Goal: Information Seeking & Learning: Learn about a topic

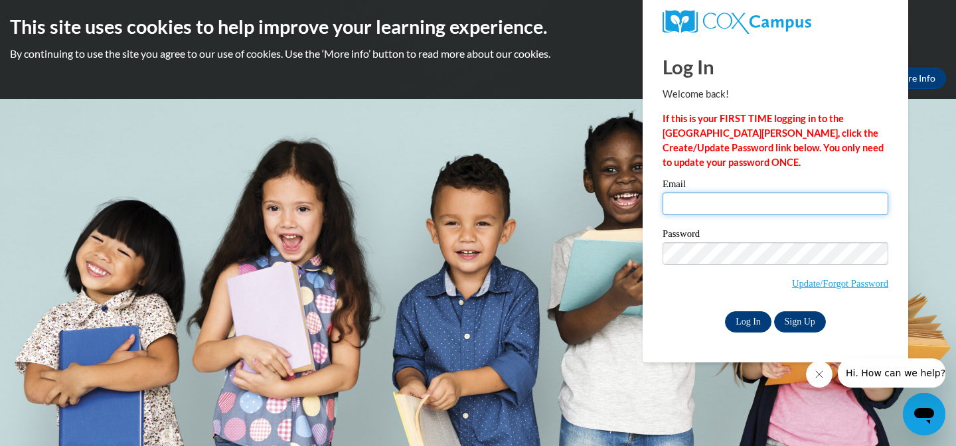
type input "diana16.roma@gmail.com"
click at [753, 321] on input "Log In" at bounding box center [748, 321] width 46 height 21
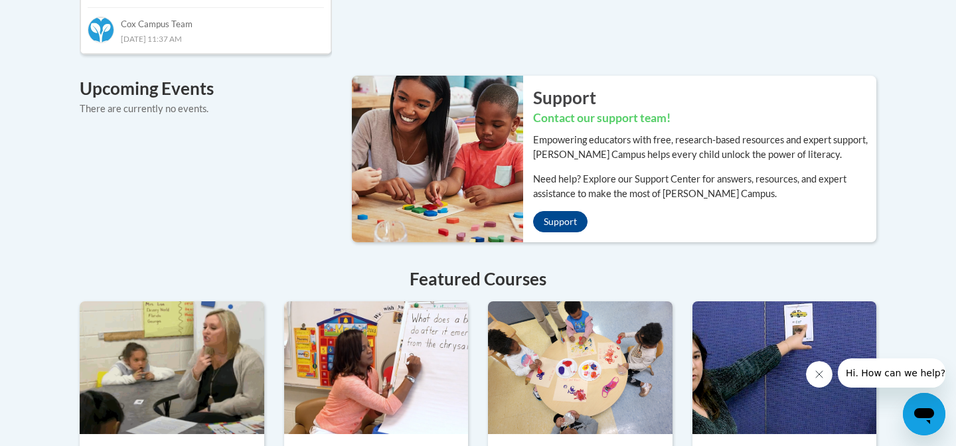
scroll to position [79, 0]
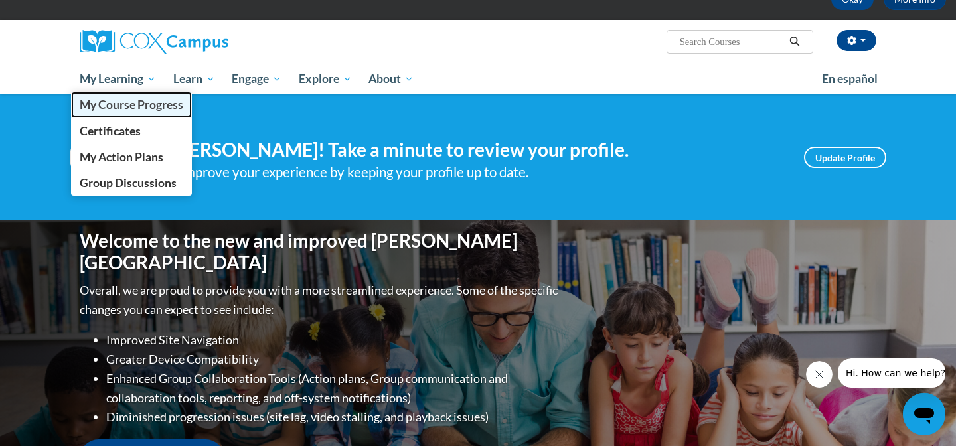
click at [136, 96] on link "My Course Progress" at bounding box center [131, 105] width 121 height 26
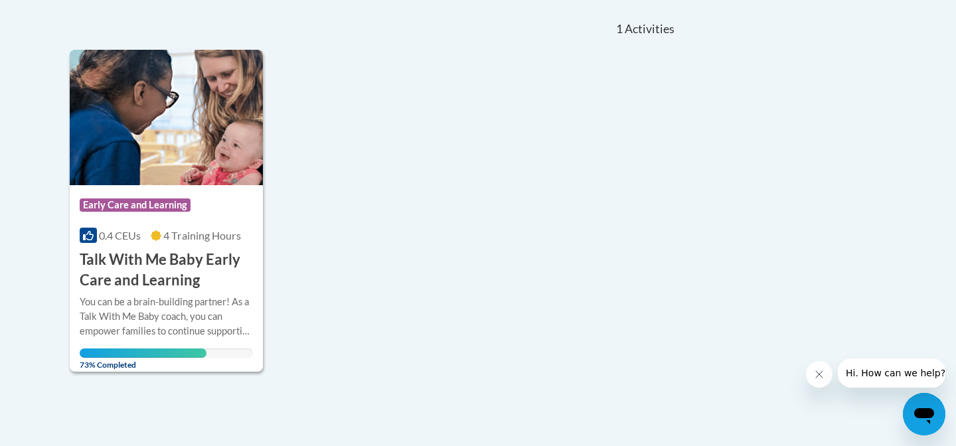
scroll to position [274, 0]
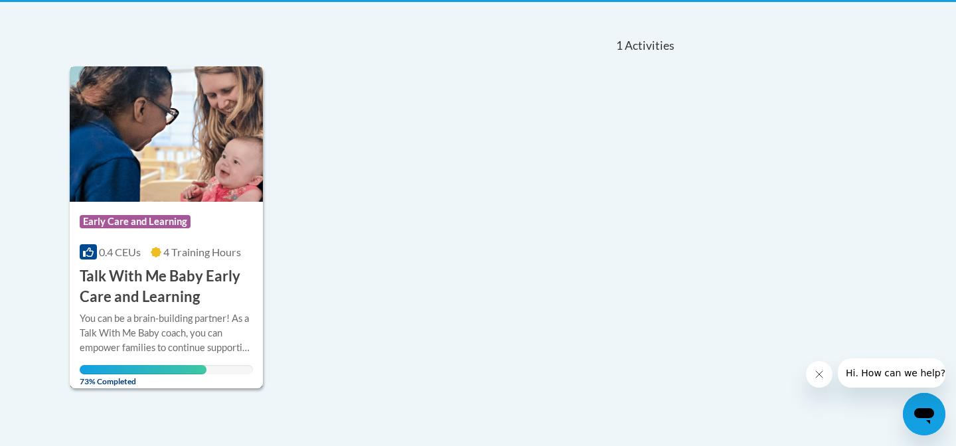
click at [220, 203] on div "Course Category: Early Care and Learning 0.4 CEUs 4 Training Hours COURSE Talk …" at bounding box center [166, 255] width 193 height 106
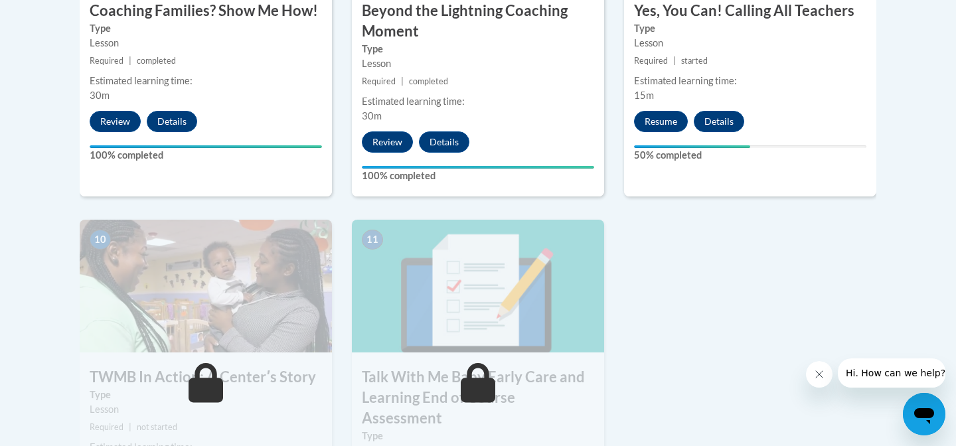
scroll to position [1278, 0]
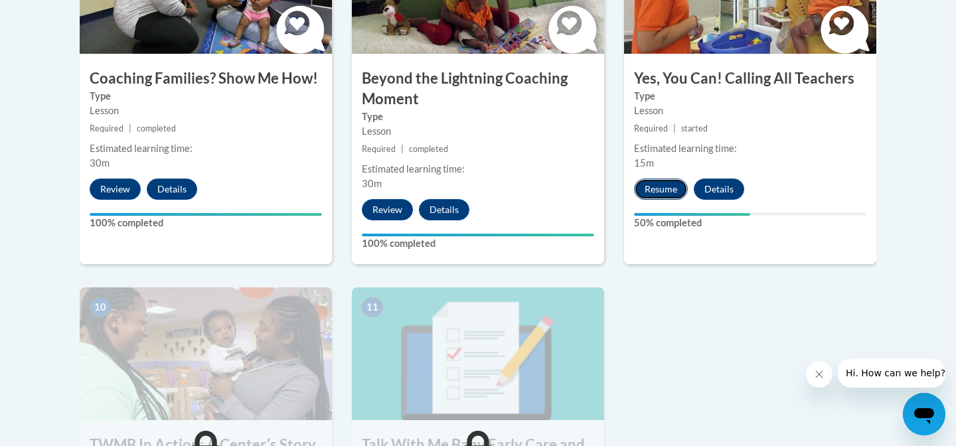
click at [659, 179] on button "Resume" at bounding box center [661, 189] width 54 height 21
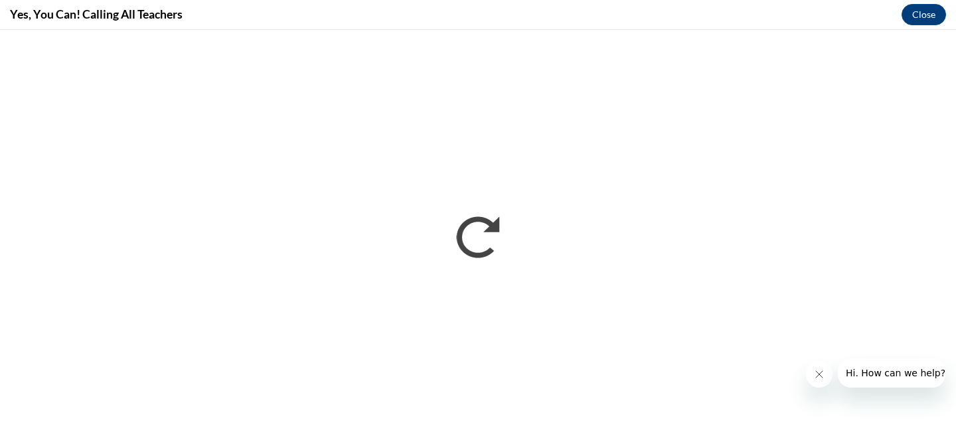
scroll to position [0, 0]
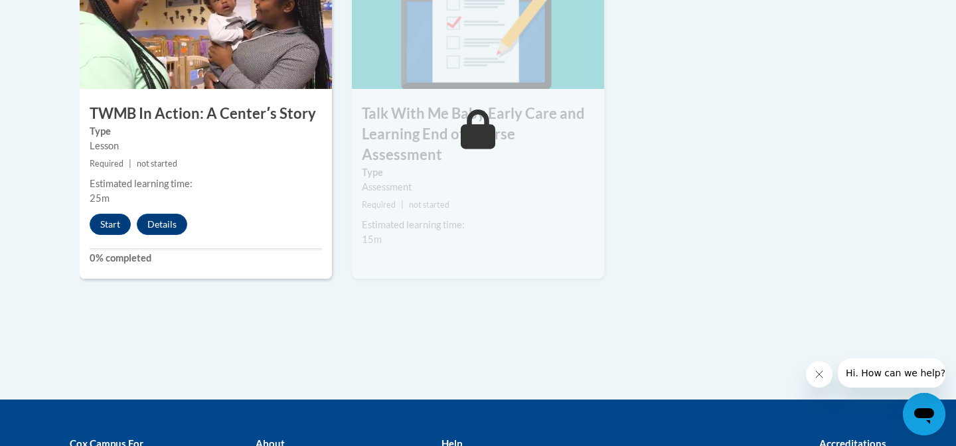
scroll to position [1608, 0]
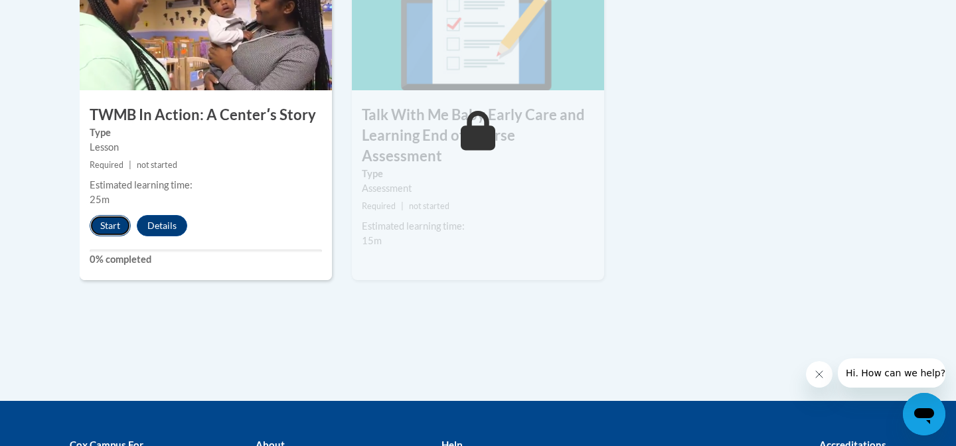
click at [116, 215] on button "Start" at bounding box center [110, 225] width 41 height 21
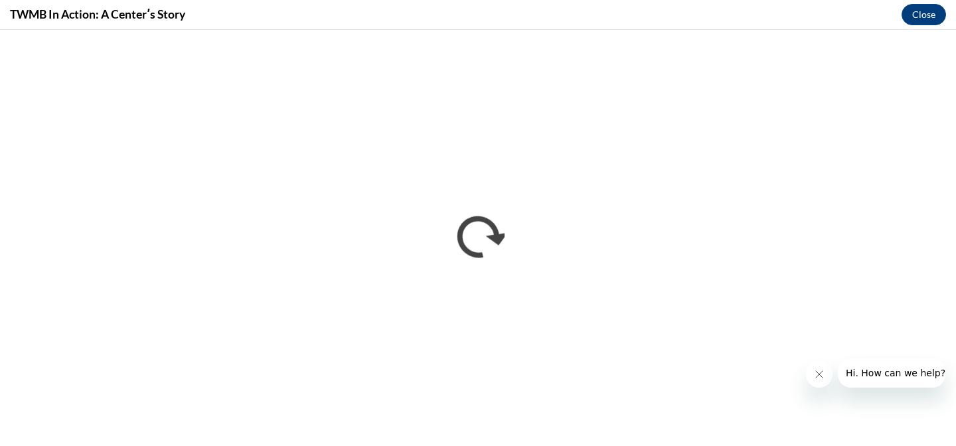
scroll to position [0, 0]
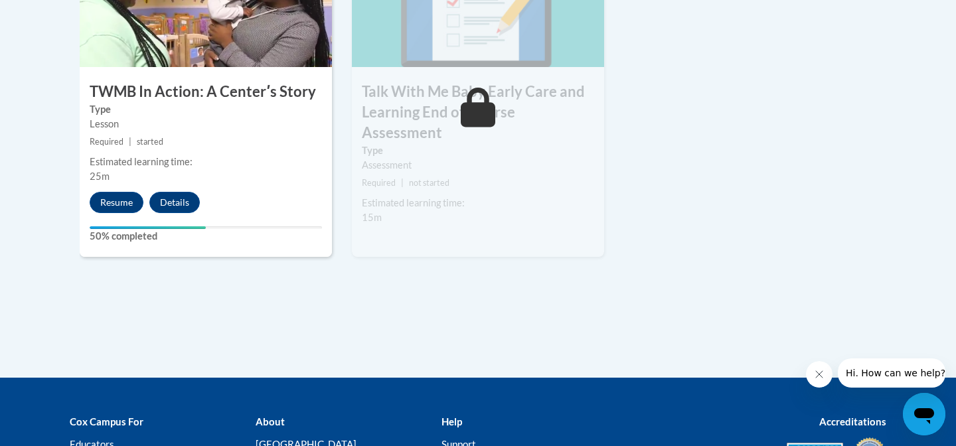
scroll to position [1754, 0]
